Goal: Task Accomplishment & Management: Manage account settings

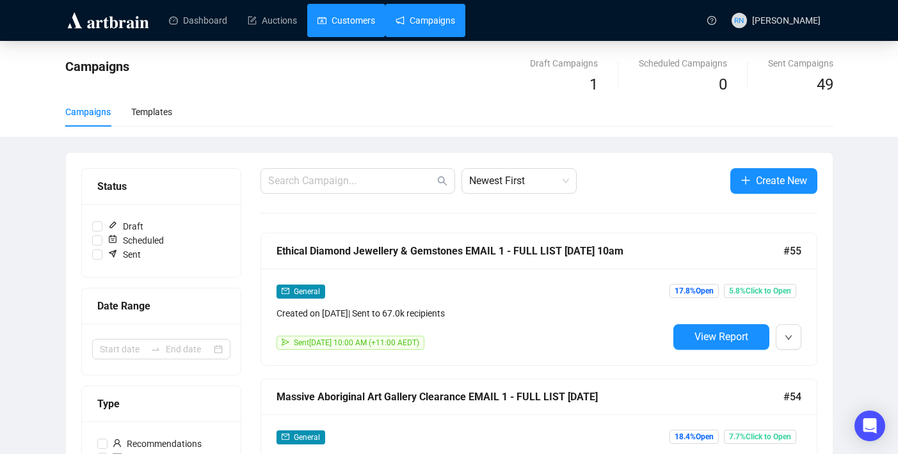
click at [349, 25] on link "Customers" at bounding box center [346, 20] width 58 height 33
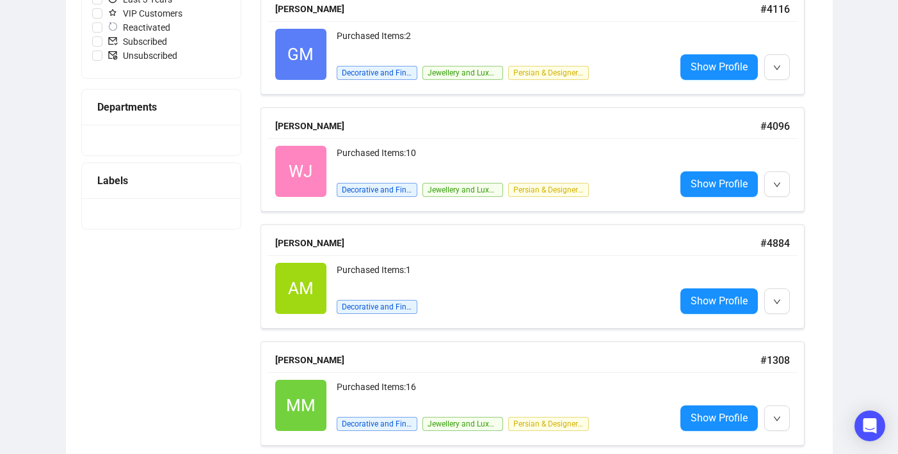
scroll to position [383, 0]
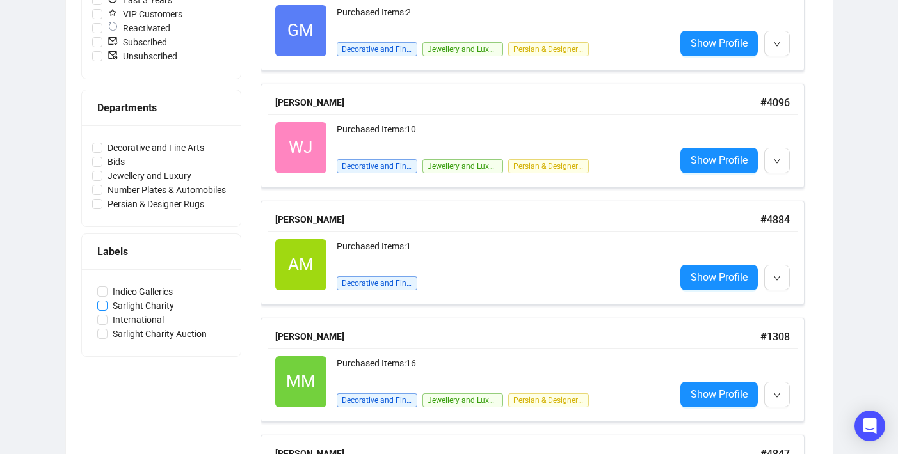
click at [129, 301] on span "Sarlight Charity" at bounding box center [143, 306] width 72 height 14
click at [107, 301] on input "Sarlight Charity" at bounding box center [102, 306] width 10 height 10
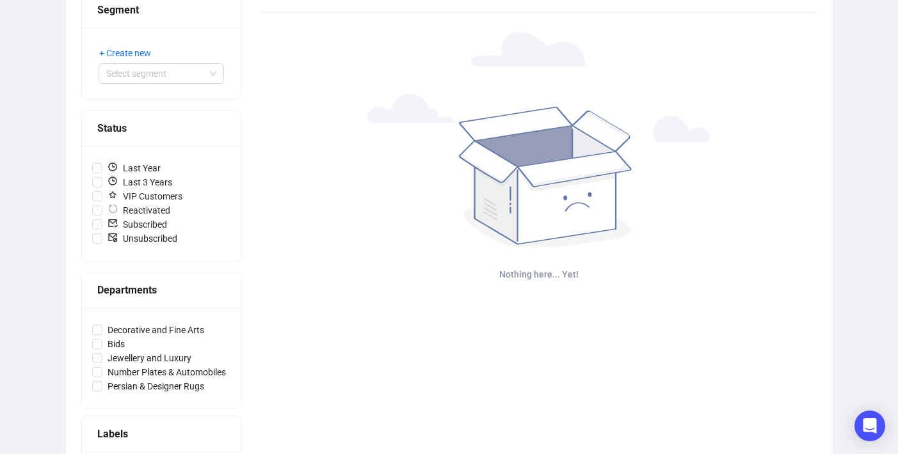
scroll to position [285, 0]
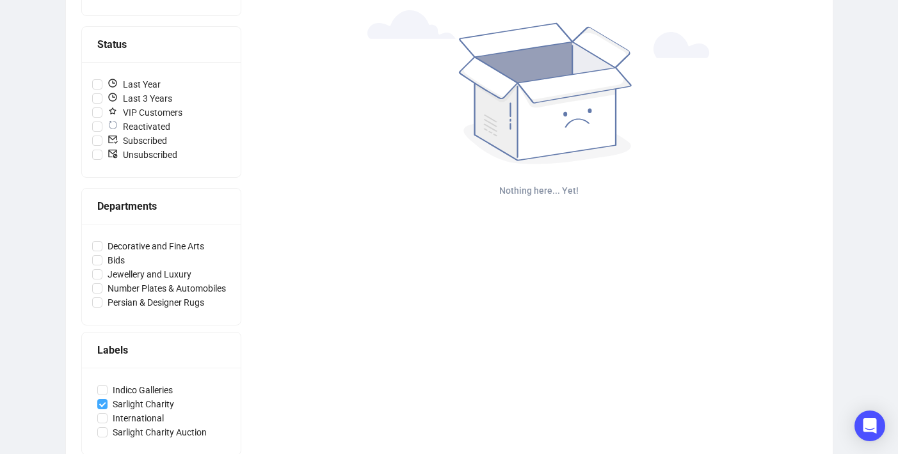
click at [159, 401] on span "Sarlight Charity" at bounding box center [143, 404] width 72 height 14
click at [107, 401] on input "Sarlight Charity" at bounding box center [102, 404] width 10 height 10
checkbox input "false"
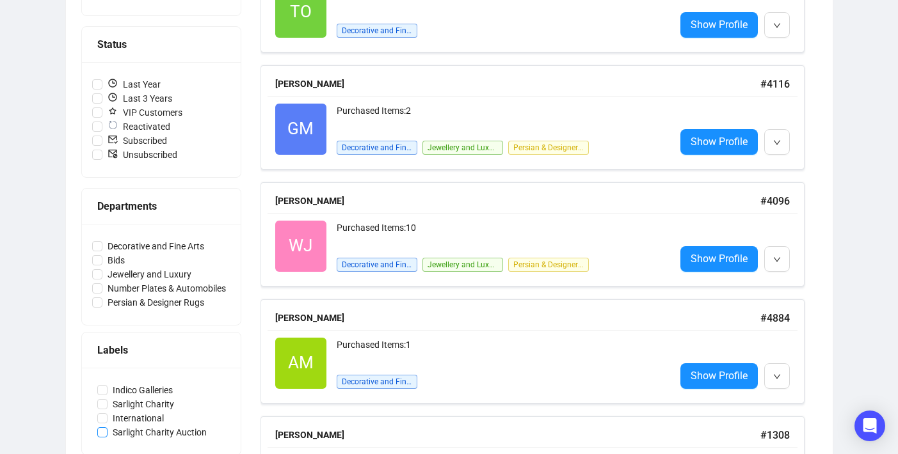
click at [157, 432] on span "Sarlight Charity Auction" at bounding box center [159, 432] width 104 height 14
click at [107, 432] on input "Sarlight Charity Auction" at bounding box center [102, 432] width 10 height 10
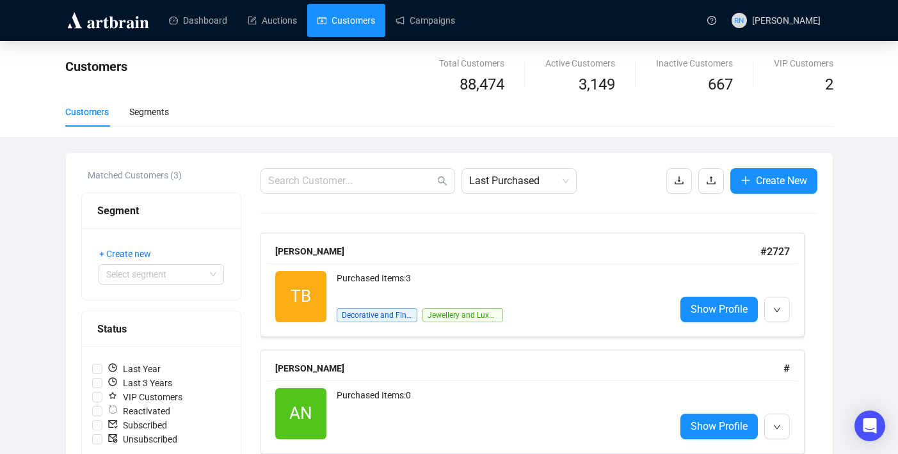
scroll to position [312, 0]
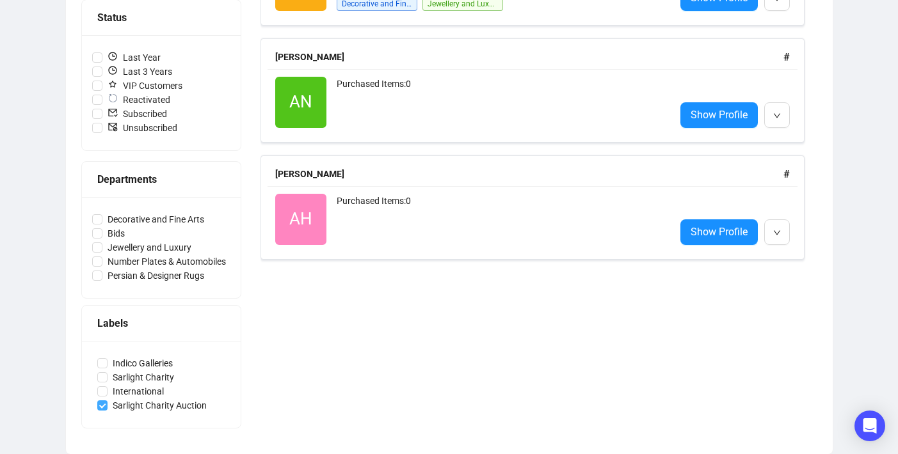
click at [144, 404] on span "Sarlight Charity Auction" at bounding box center [159, 406] width 104 height 14
click at [107, 404] on input "Sarlight Charity Auction" at bounding box center [102, 406] width 10 height 10
checkbox input "false"
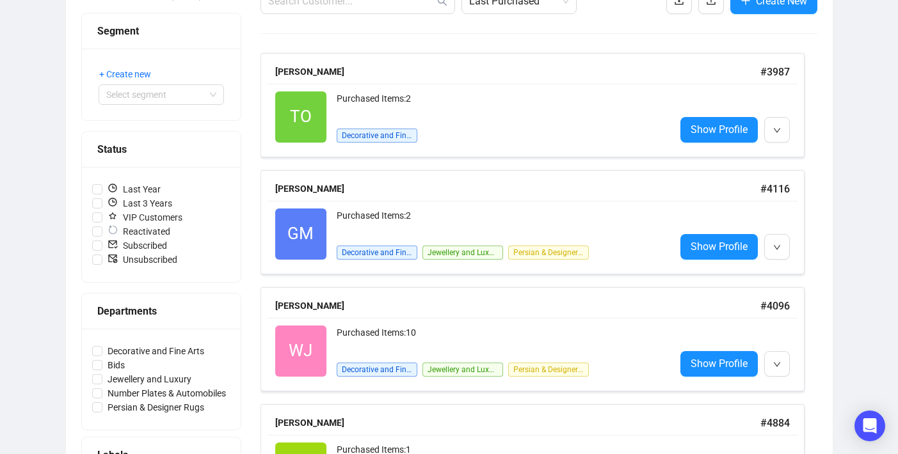
scroll to position [0, 0]
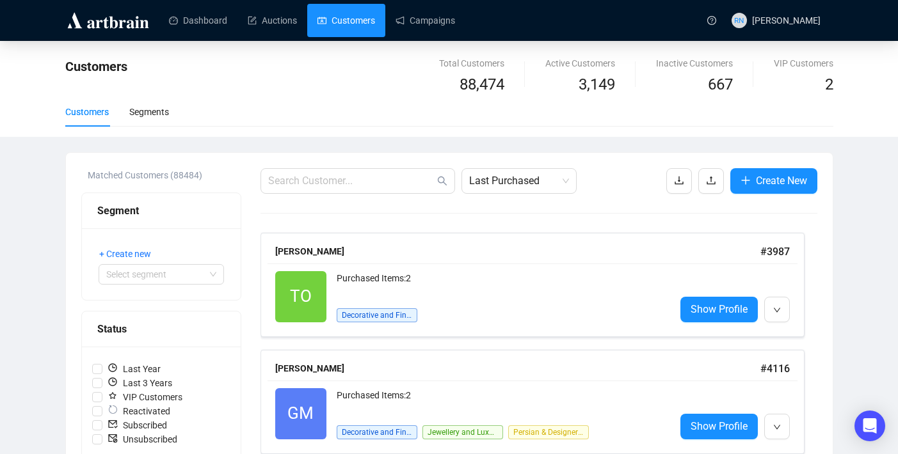
click at [337, 22] on link "Customers" at bounding box center [346, 20] width 58 height 33
click at [321, 184] on input "text" at bounding box center [351, 180] width 166 height 15
paste input "[EMAIL_ADDRESS][DOMAIN_NAME]"
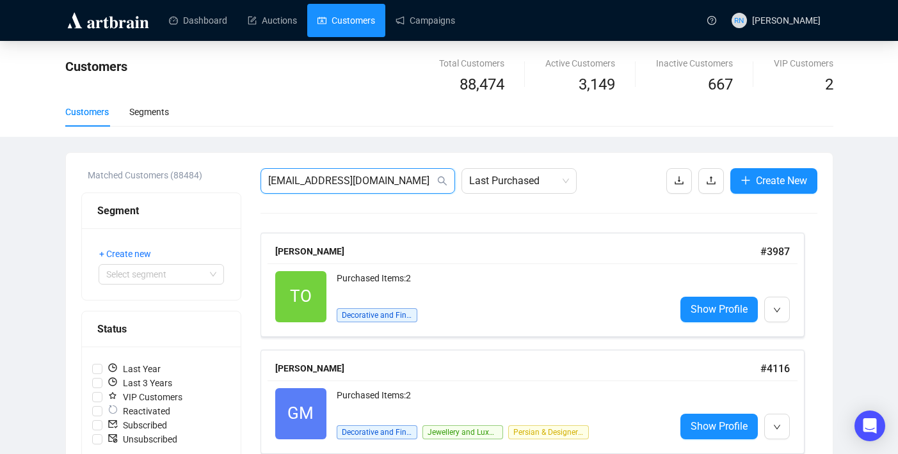
type input "[EMAIL_ADDRESS][DOMAIN_NAME]"
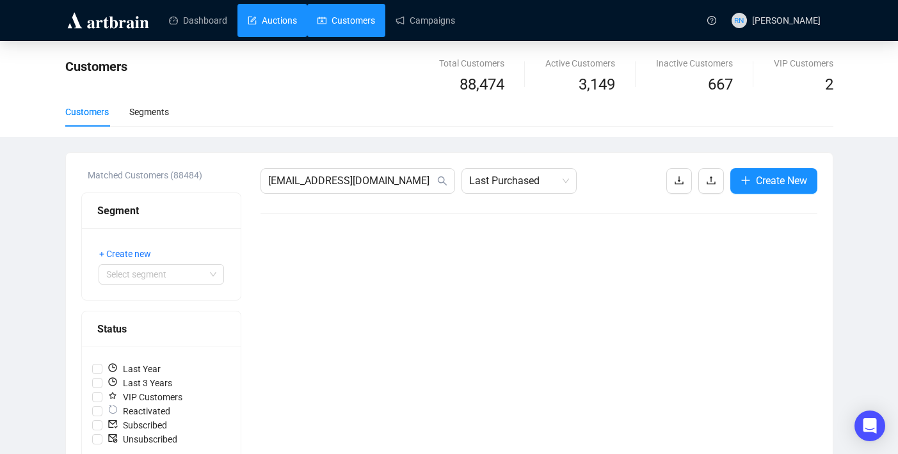
click at [269, 21] on link "Auctions" at bounding box center [272, 20] width 49 height 33
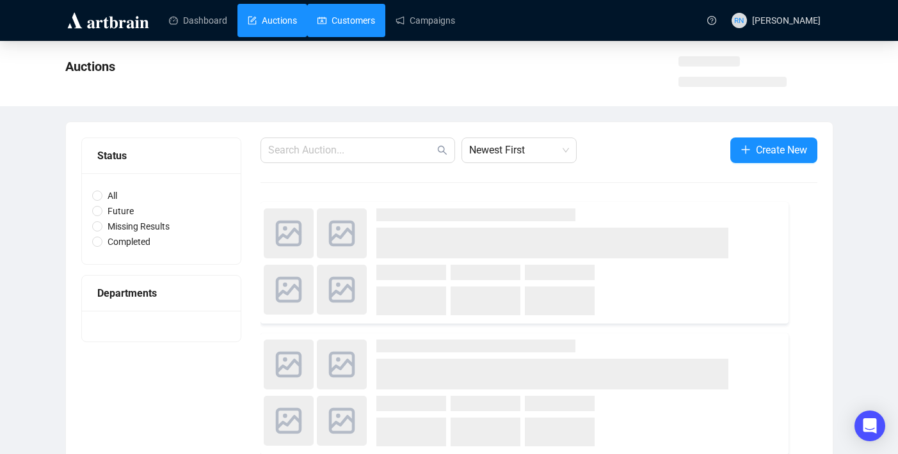
click at [339, 19] on link "Customers" at bounding box center [346, 20] width 58 height 33
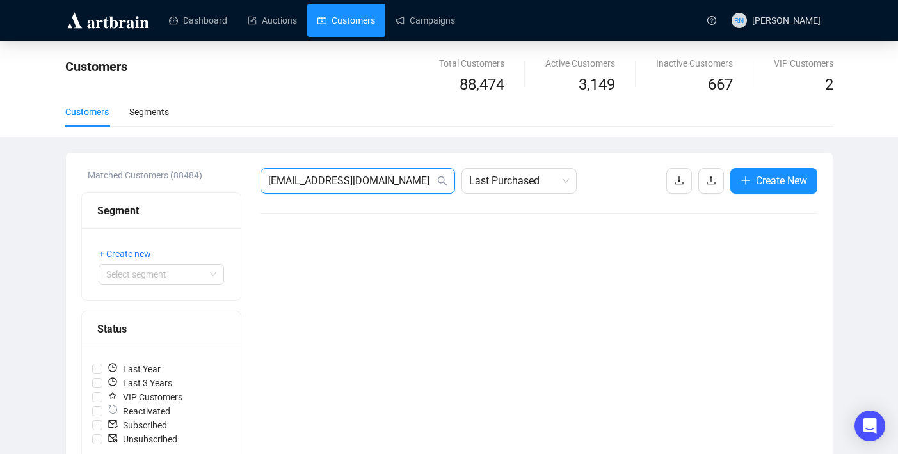
click at [361, 180] on input "[EMAIL_ADDRESS][DOMAIN_NAME]" at bounding box center [351, 180] width 166 height 15
click at [361, 179] on input "[EMAIL_ADDRESS][DOMAIN_NAME]" at bounding box center [351, 180] width 166 height 15
paste input "[EMAIL_ADDRESS][DOMAIN_NAME]"
type input "[EMAIL_ADDRESS][DOMAIN_NAME]"
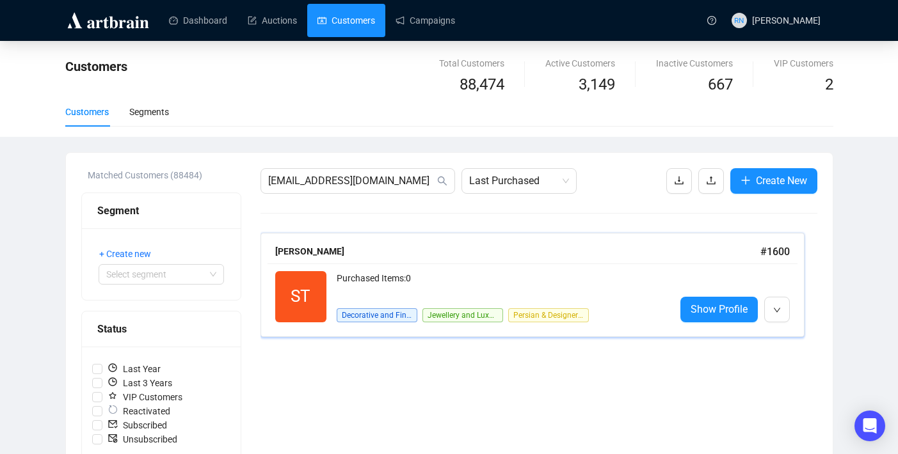
click at [458, 282] on div "Purchased Items: 0" at bounding box center [501, 284] width 328 height 26
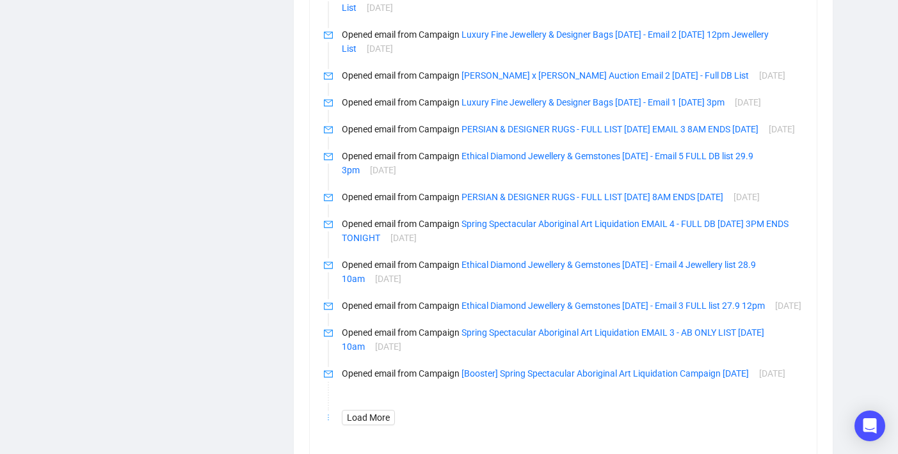
scroll to position [1150, 0]
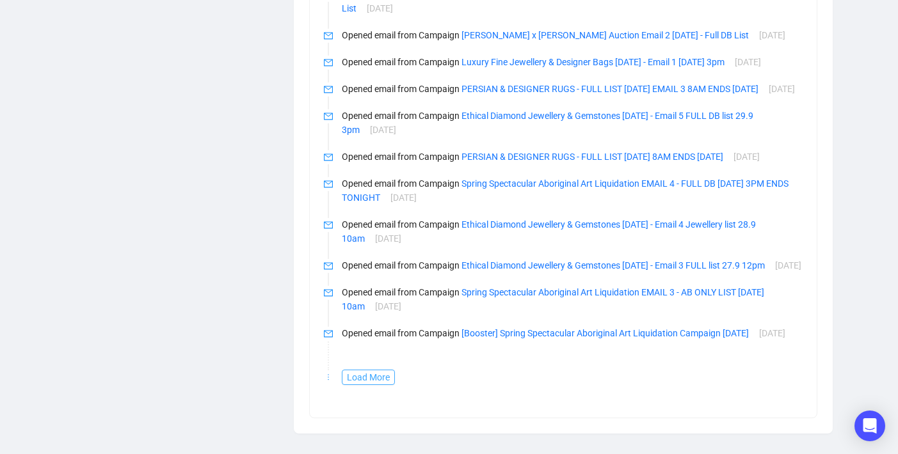
click at [365, 379] on span "Load More" at bounding box center [368, 377] width 43 height 14
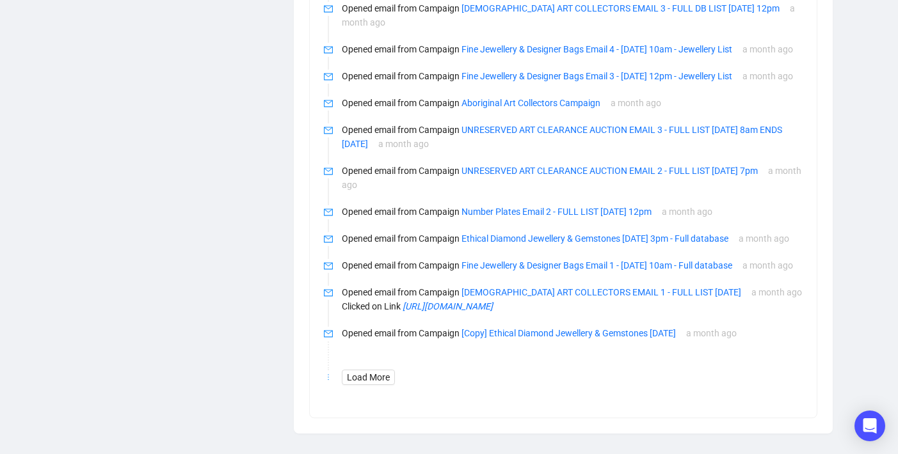
scroll to position [1983, 0]
click at [370, 380] on span "Load More" at bounding box center [368, 377] width 43 height 14
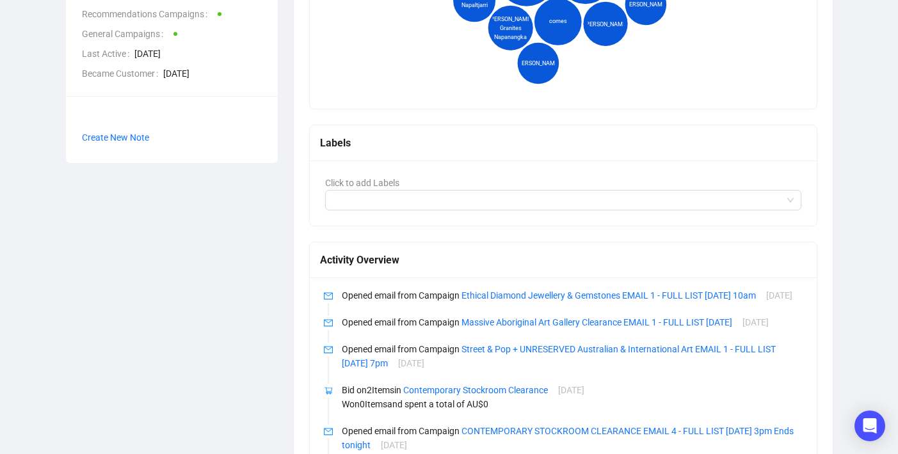
scroll to position [209, 0]
